Goal: Find specific page/section: Find specific page/section

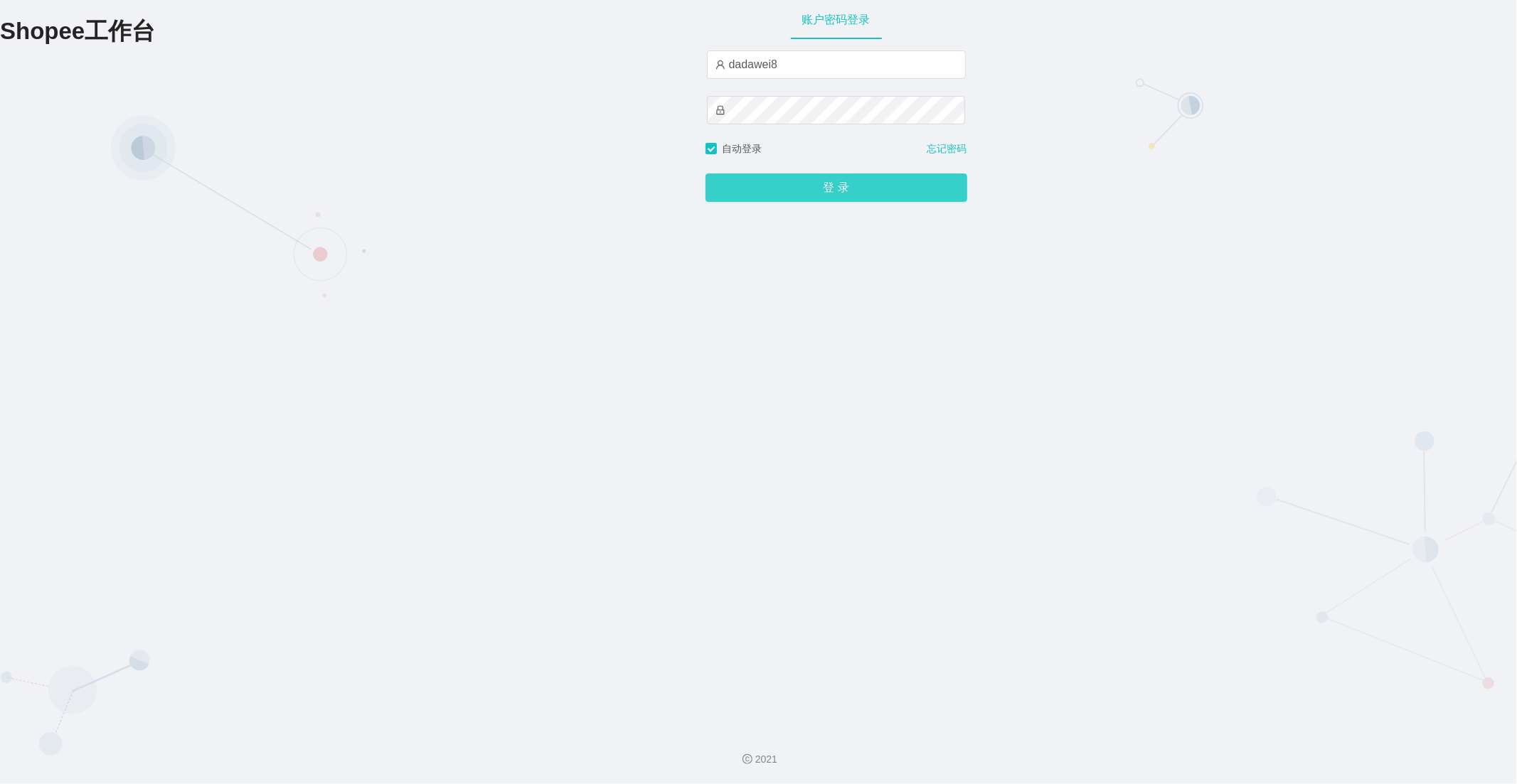
click at [780, 187] on button "登 录" at bounding box center [836, 187] width 262 height 28
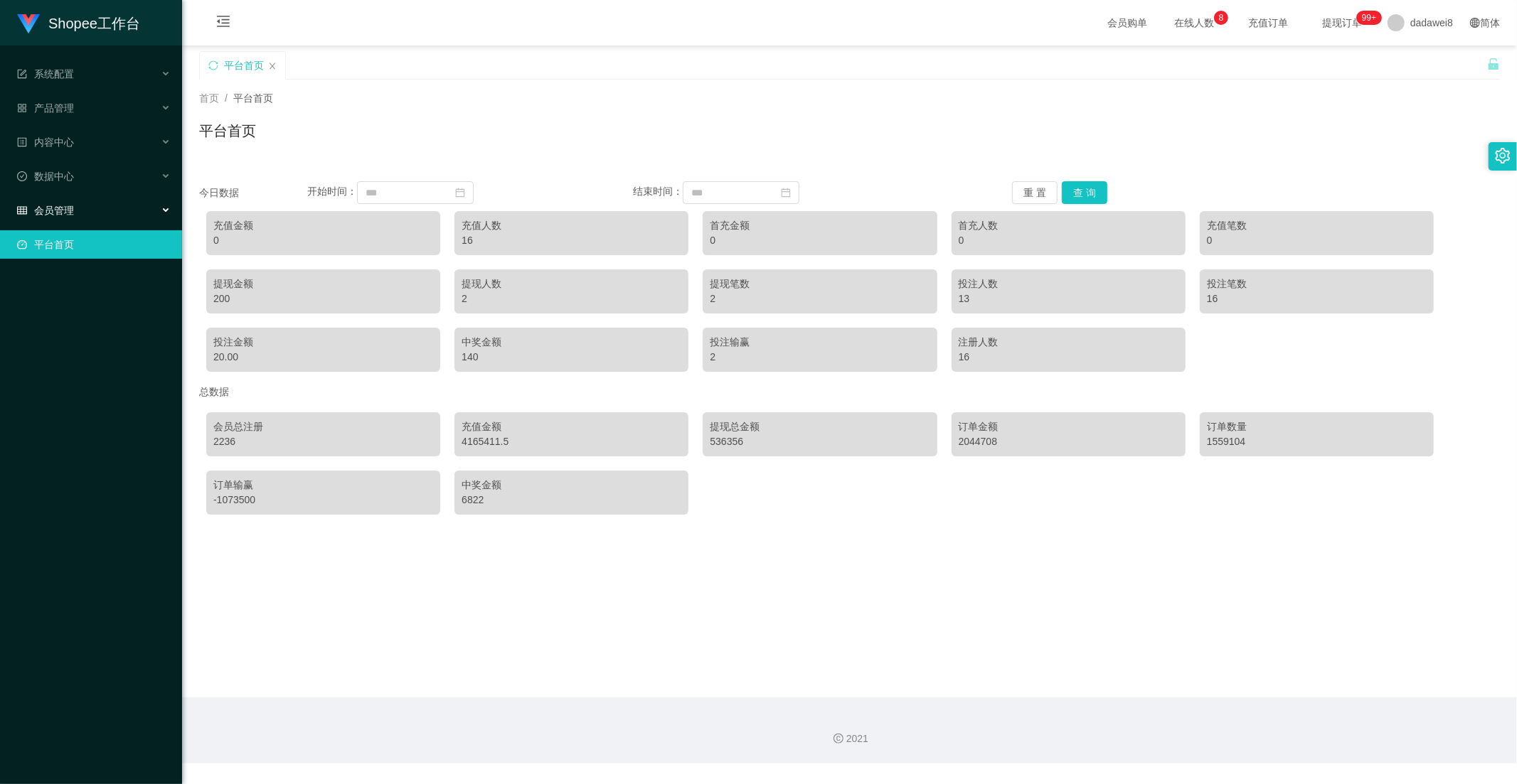
drag, startPoint x: 61, startPoint y: 200, endPoint x: 62, endPoint y: 207, distance: 7.1
click at [61, 200] on div "会员管理" at bounding box center [91, 210] width 182 height 28
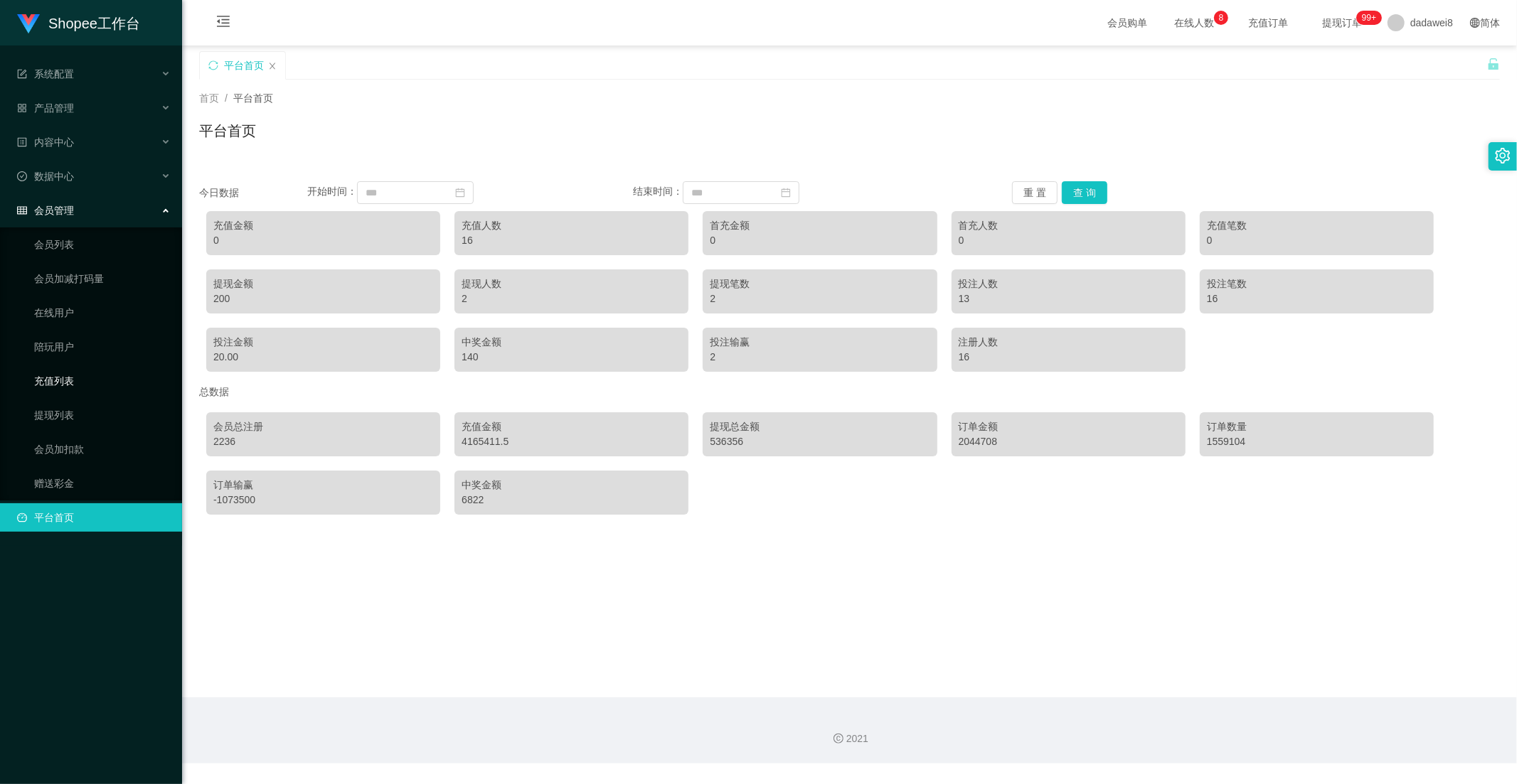
click at [71, 378] on link "充值列表" at bounding box center [102, 380] width 137 height 28
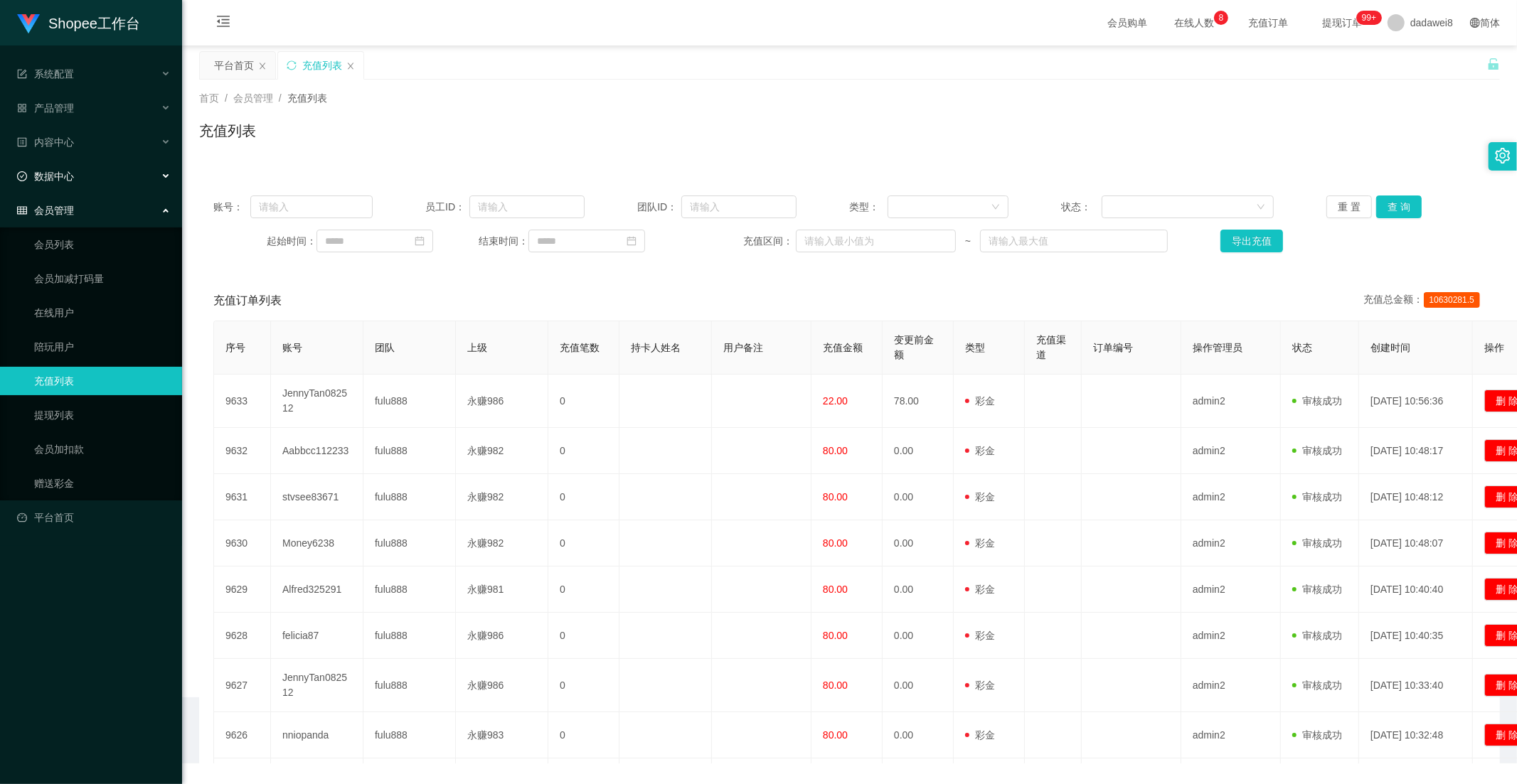
click at [55, 175] on span "数据中心" at bounding box center [45, 176] width 57 height 11
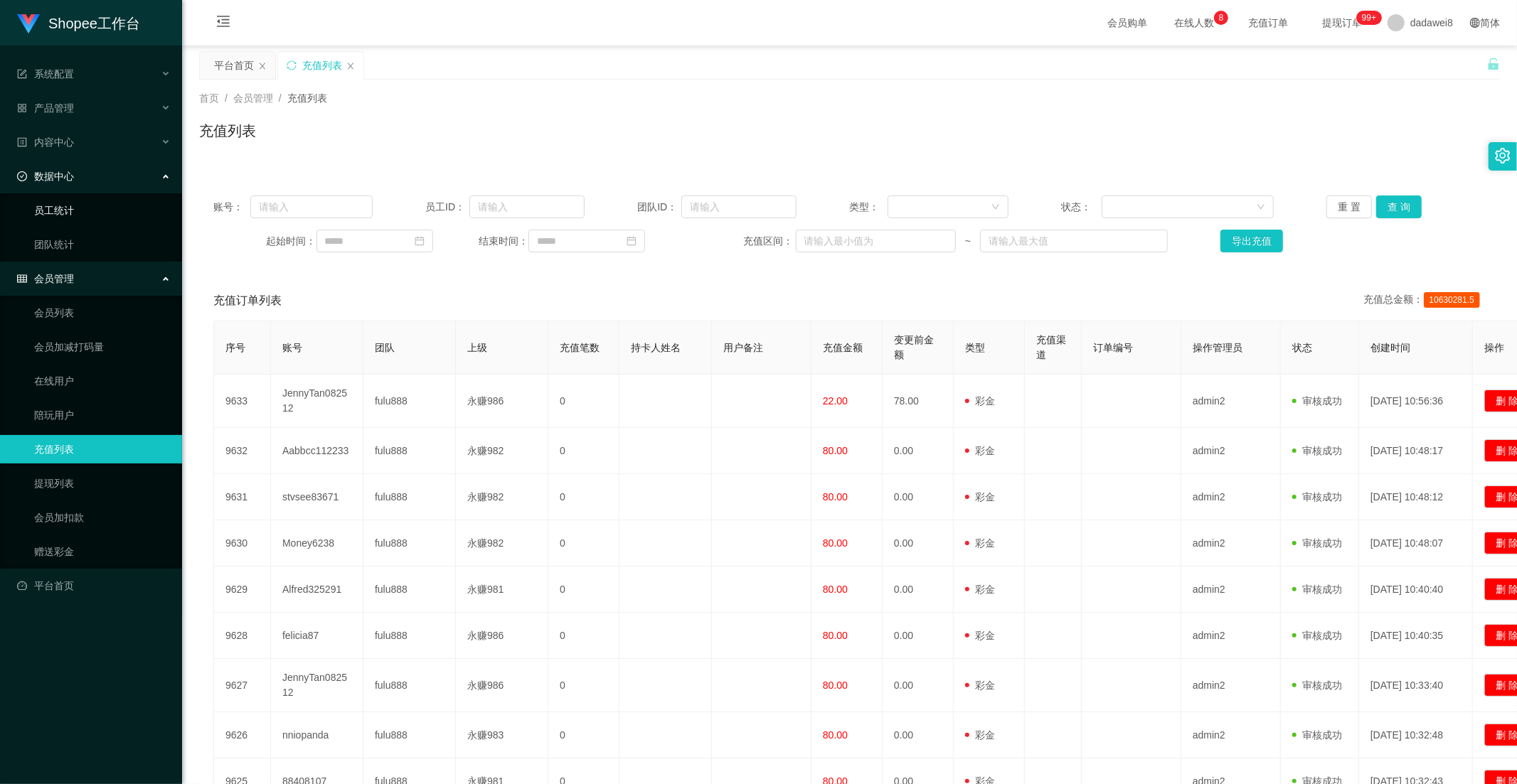
click at [70, 212] on link "员工统计" at bounding box center [102, 210] width 137 height 28
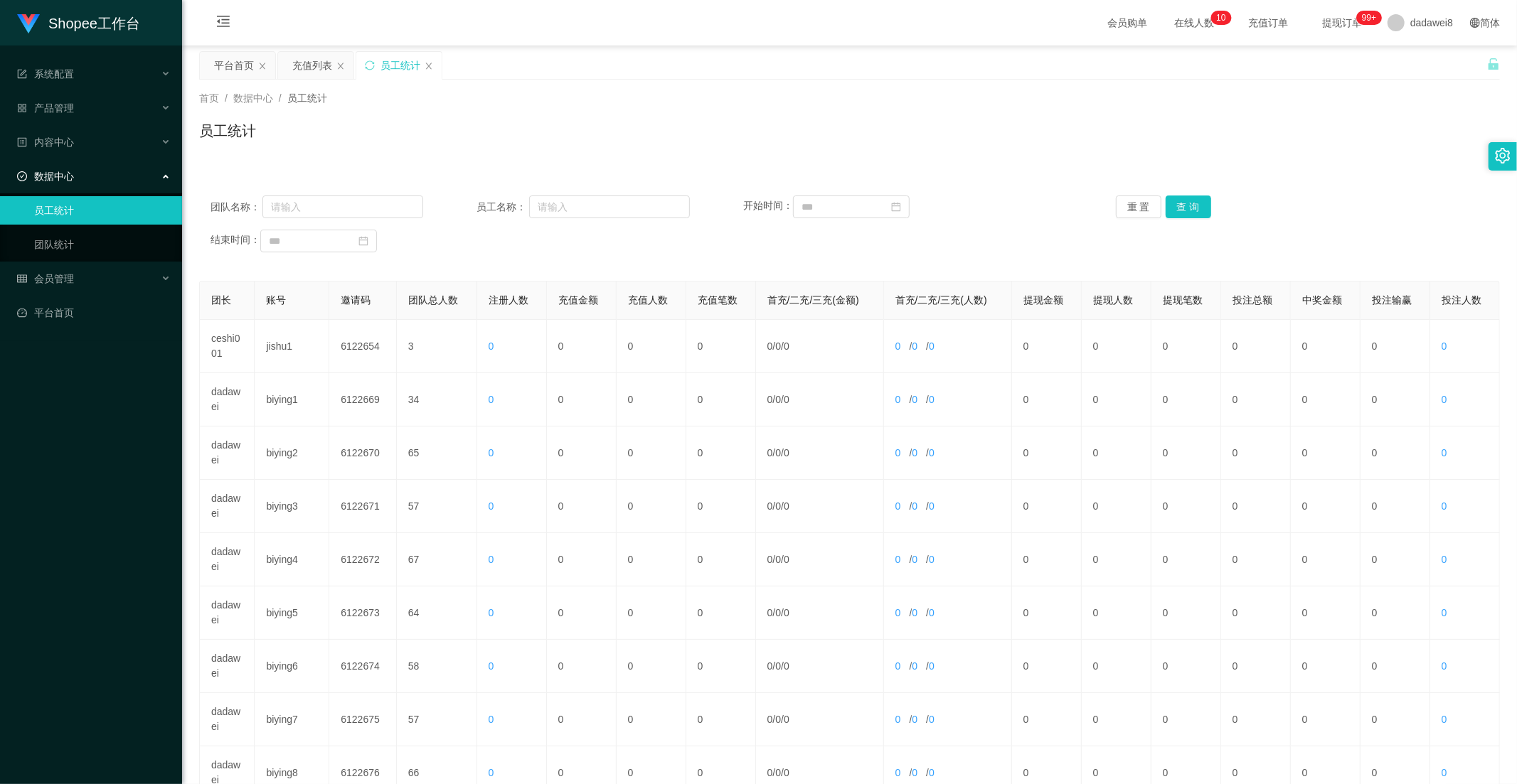
drag, startPoint x: 314, startPoint y: 68, endPoint x: 336, endPoint y: 104, distance: 42.2
click at [314, 68] on div "充值列表" at bounding box center [312, 65] width 39 height 27
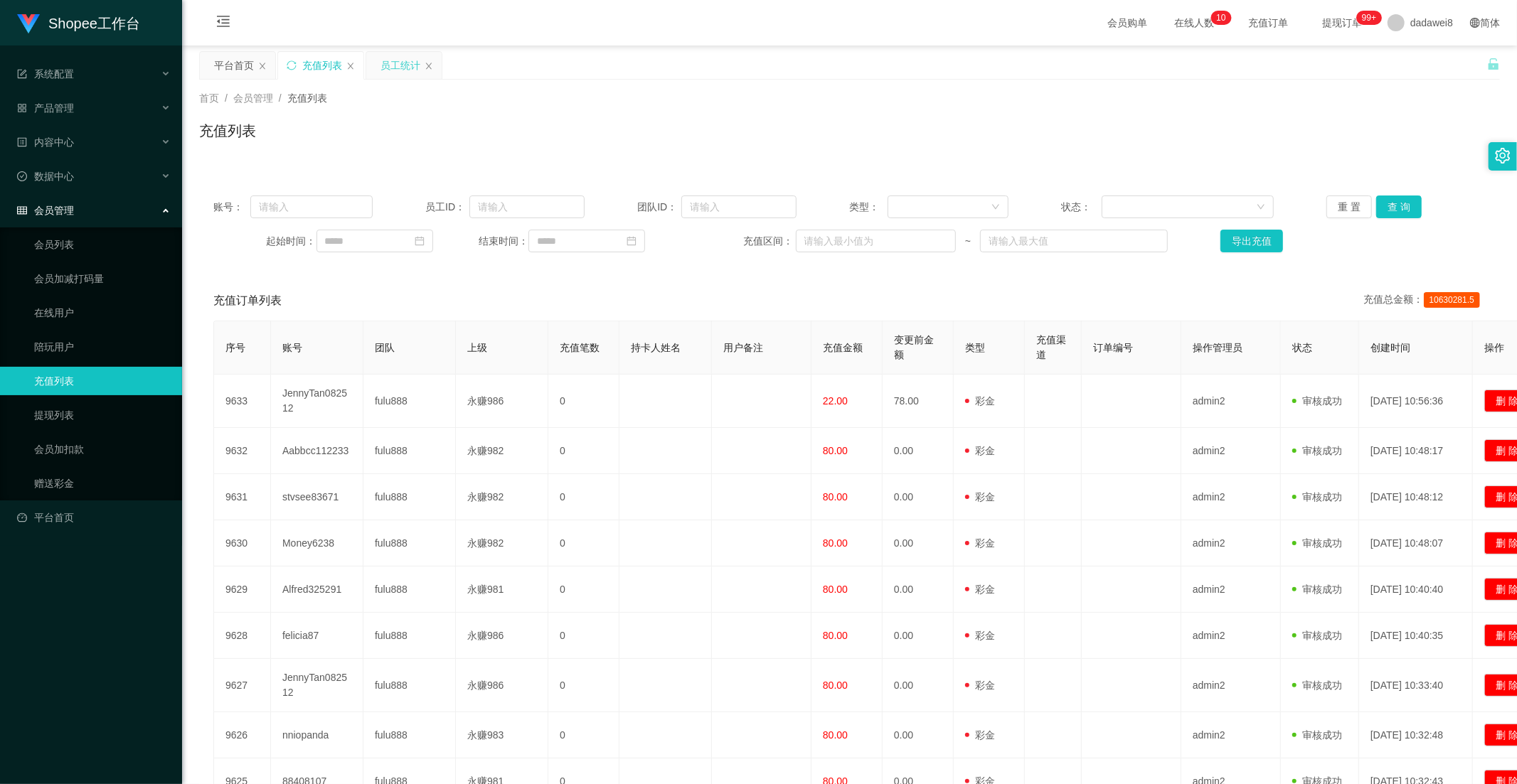
click at [393, 64] on div "员工统计" at bounding box center [400, 65] width 39 height 27
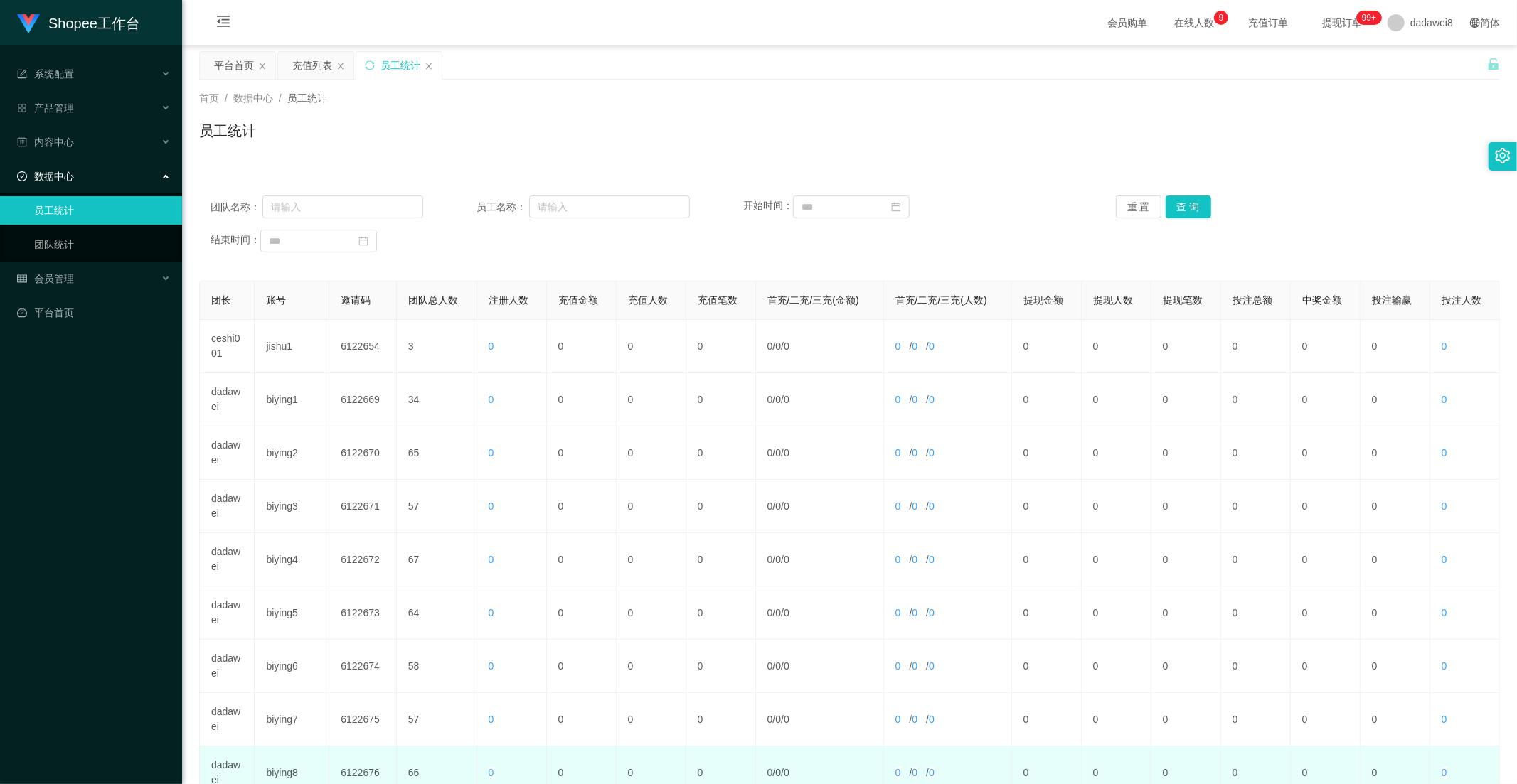
scroll to position [199, 0]
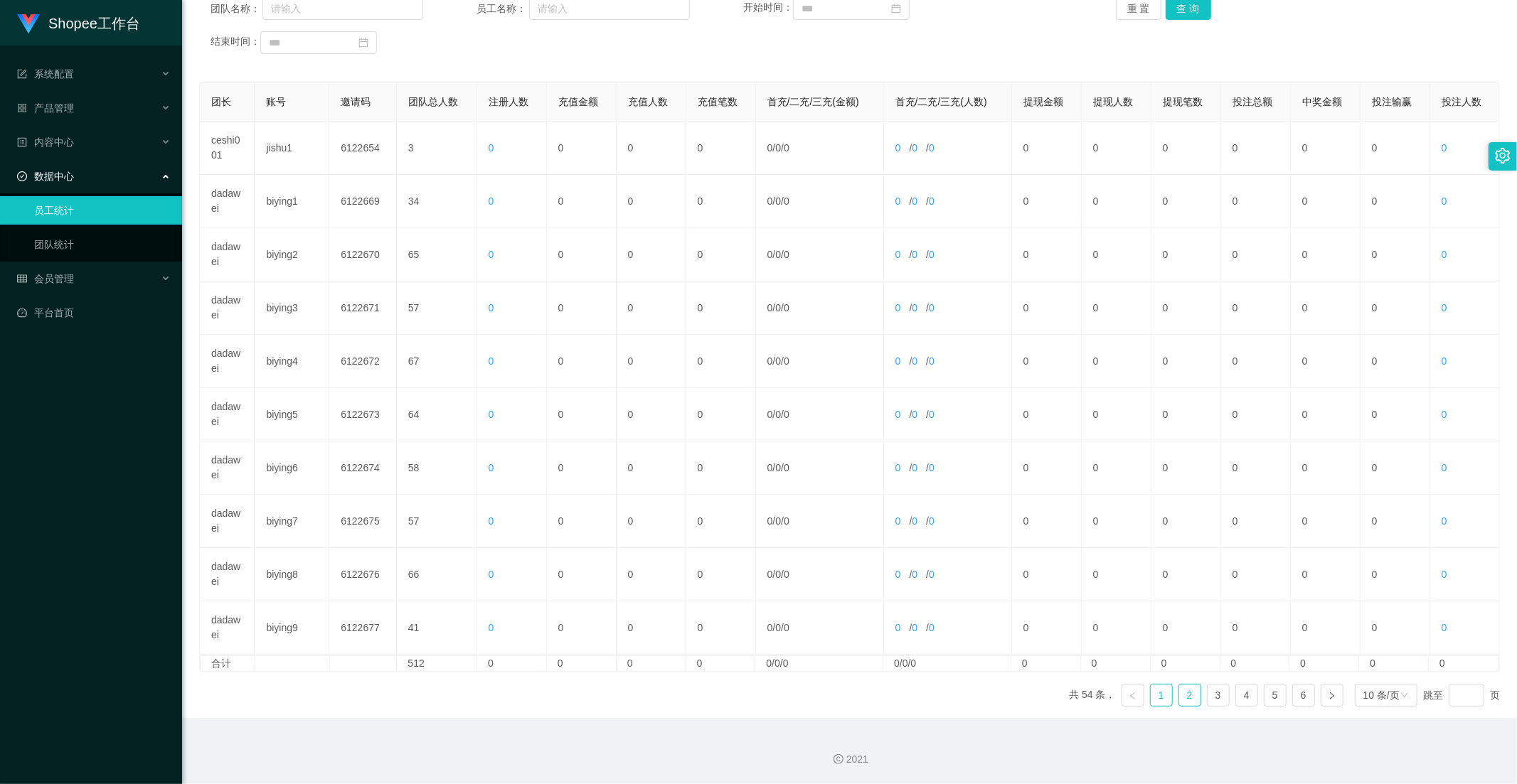
click at [1179, 701] on link "2" at bounding box center [1190, 695] width 21 height 21
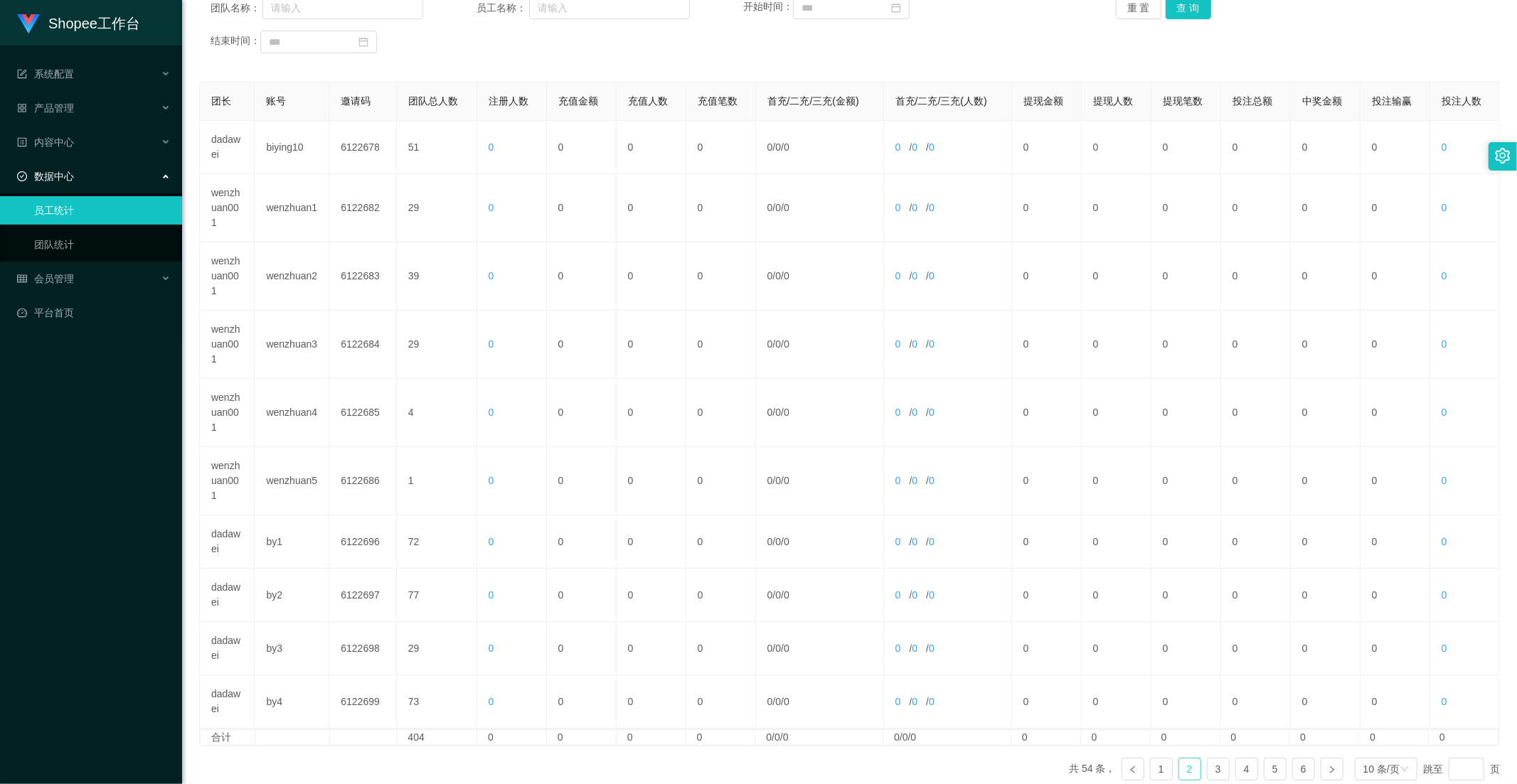
scroll to position [273, 0]
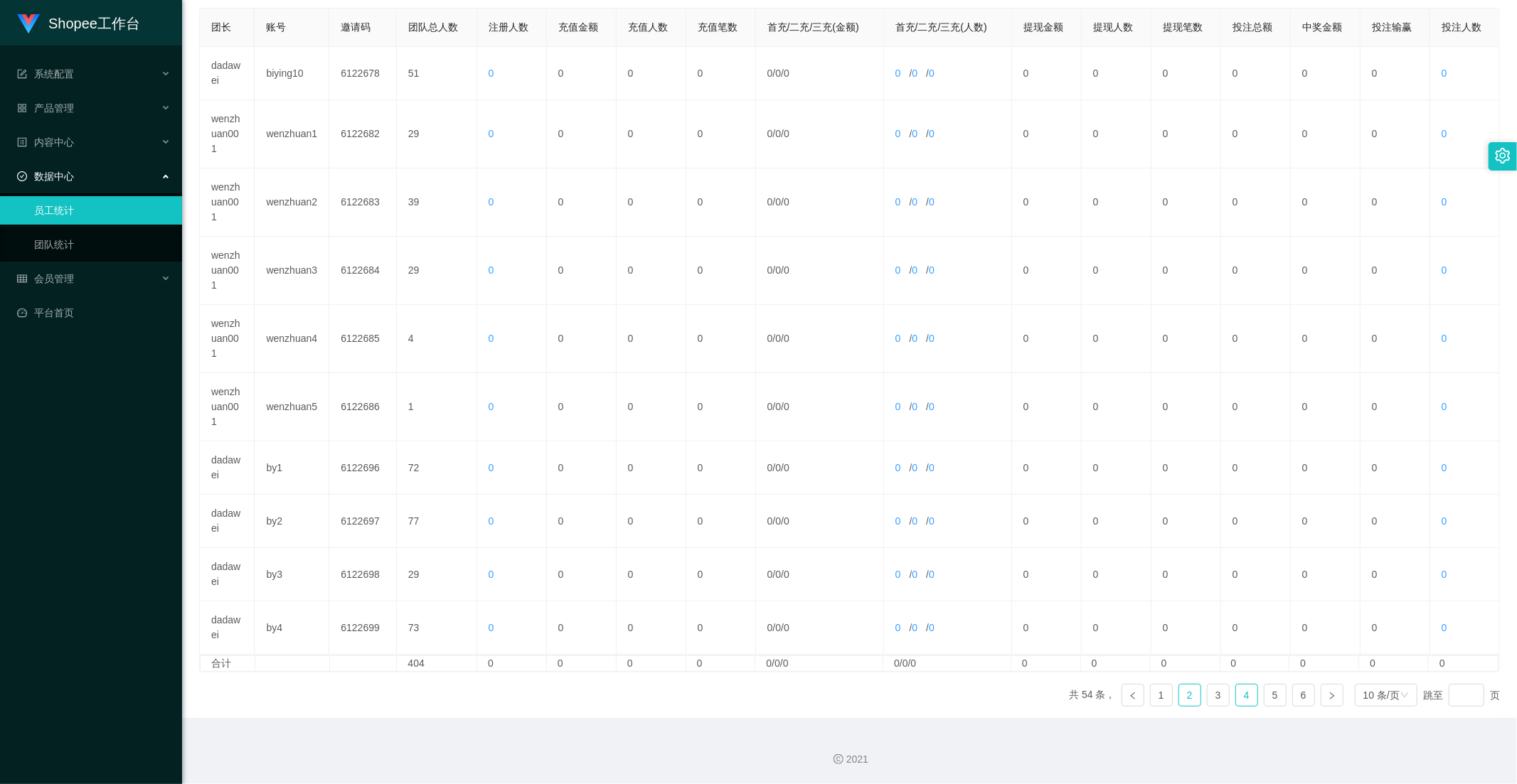
click at [1239, 701] on link "4" at bounding box center [1247, 695] width 21 height 21
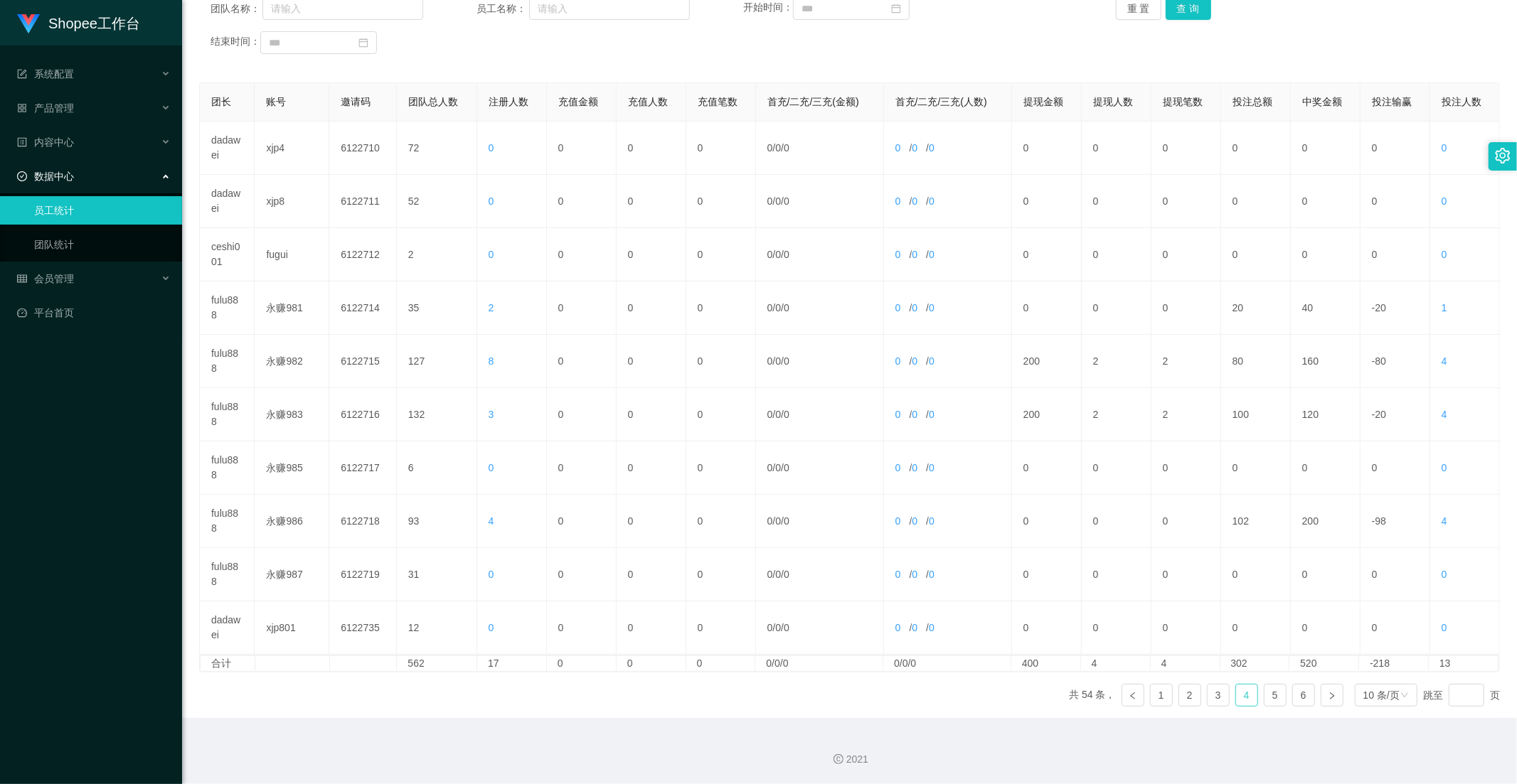
scroll to position [199, 0]
click at [1265, 699] on link "5" at bounding box center [1276, 695] width 21 height 21
click at [1213, 691] on link "3" at bounding box center [1219, 695] width 21 height 21
click at [1236, 702] on link "4" at bounding box center [1247, 695] width 21 height 21
click at [1211, 695] on link "3" at bounding box center [1219, 695] width 21 height 21
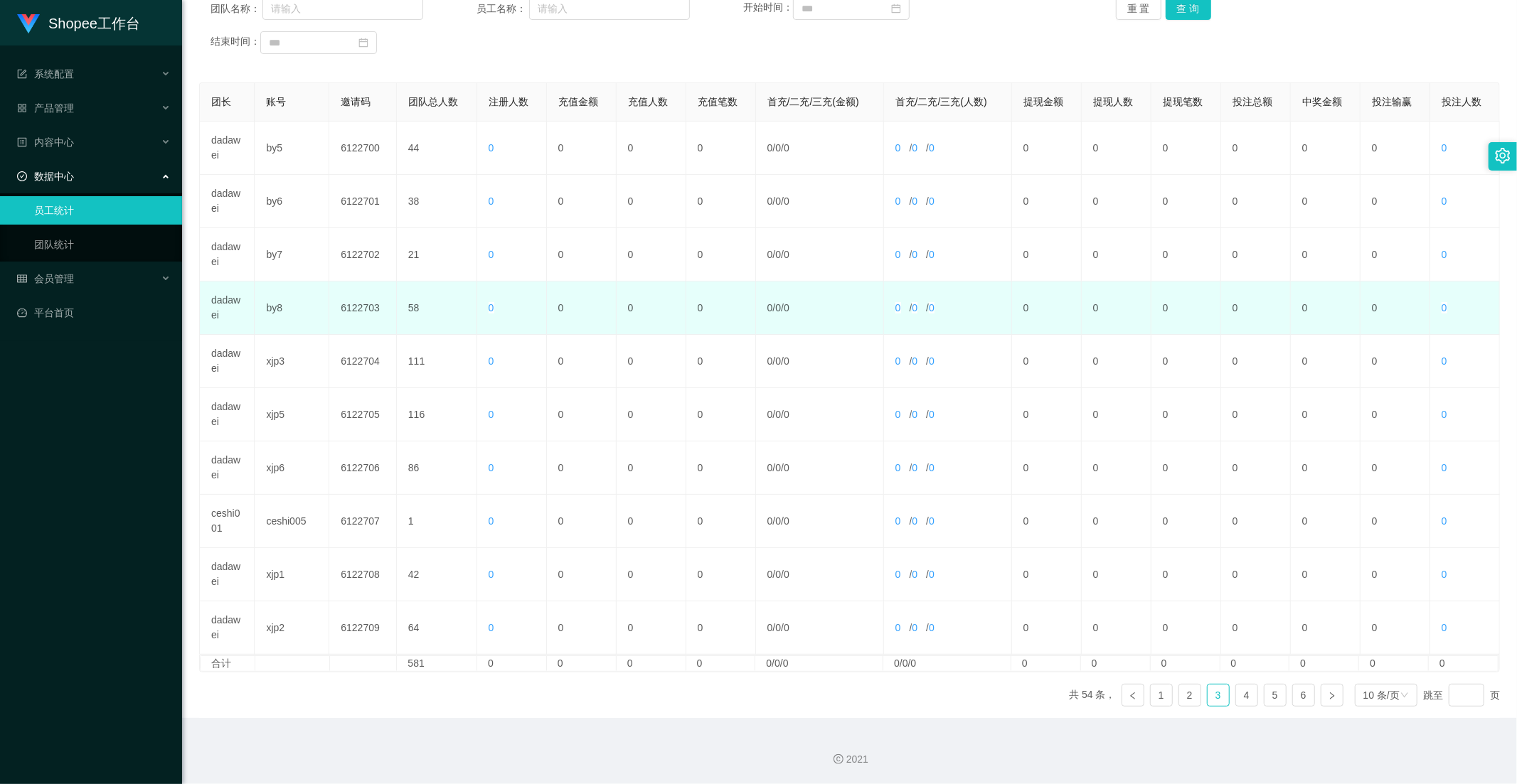
click at [278, 310] on td "by8" at bounding box center [292, 308] width 74 height 53
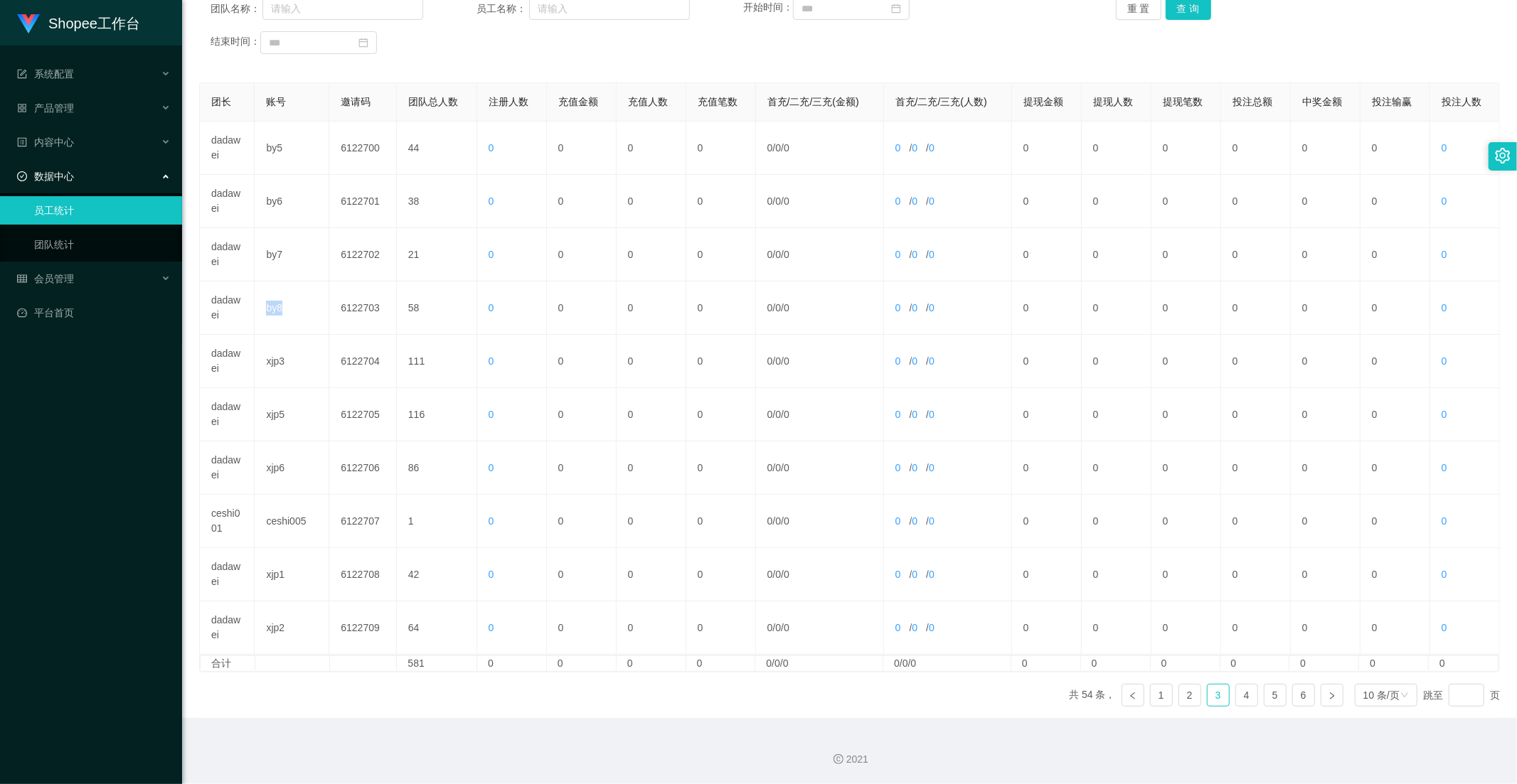
copy td "by8"
click at [1238, 693] on link "4" at bounding box center [1247, 695] width 21 height 21
click at [1271, 700] on link "5" at bounding box center [1276, 695] width 21 height 21
click at [1156, 698] on link "1" at bounding box center [1162, 695] width 21 height 21
